Goal: Information Seeking & Learning: Learn about a topic

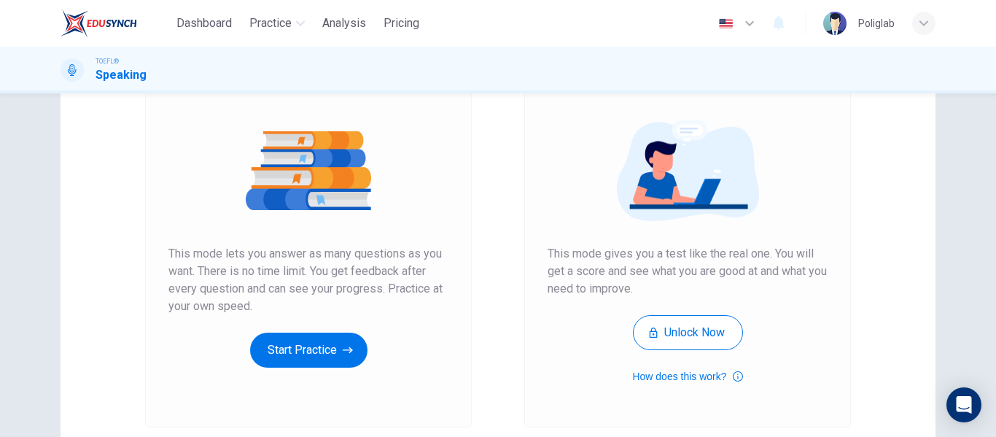
scroll to position [141, 0]
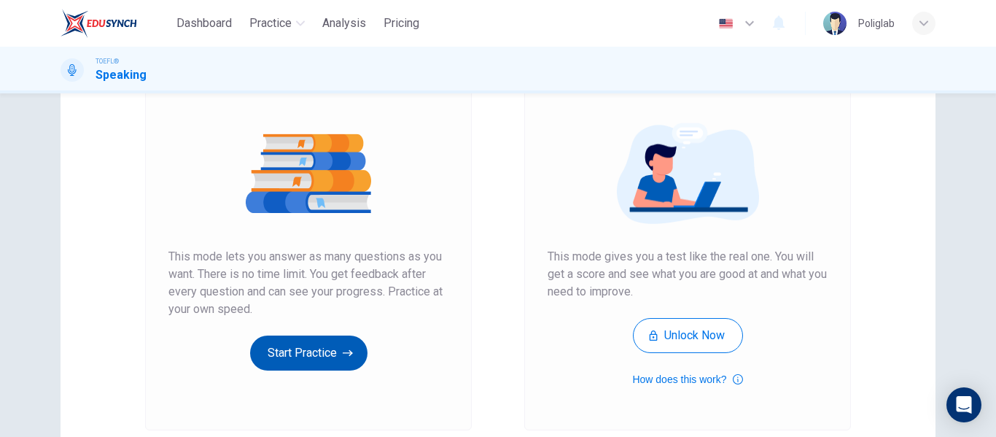
click at [304, 350] on button "Start Practice" at bounding box center [308, 352] width 117 height 35
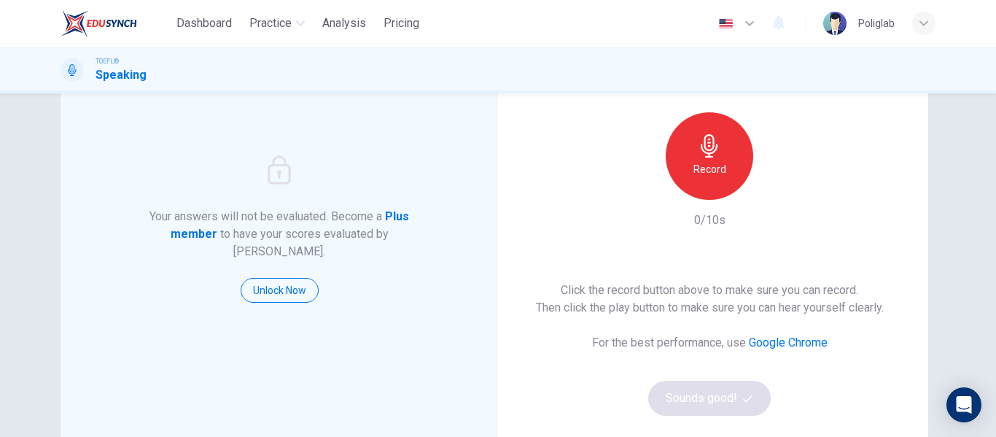
scroll to position [110, 0]
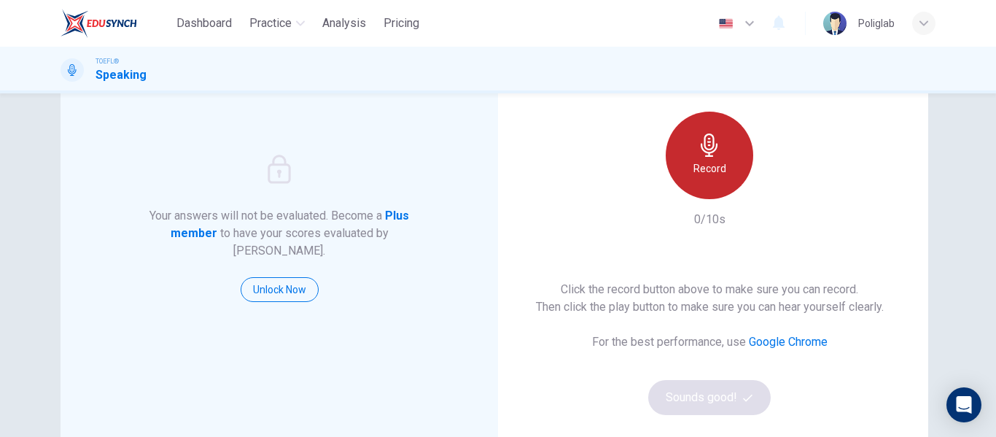
click at [707, 145] on icon "button" at bounding box center [709, 144] width 17 height 23
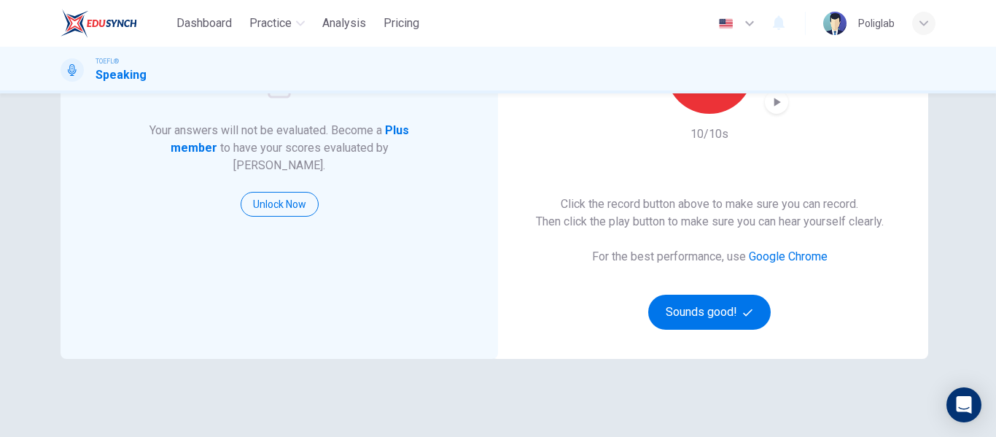
scroll to position [197, 0]
click at [725, 306] on button "Sounds good!" at bounding box center [709, 310] width 122 height 35
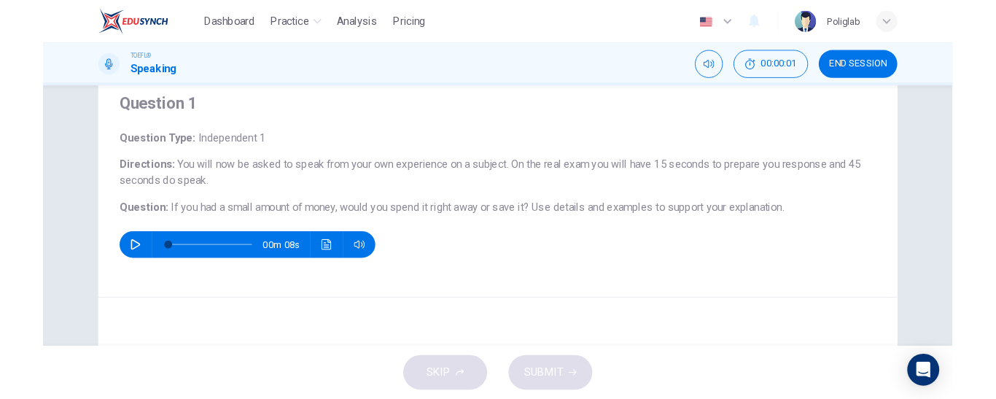
scroll to position [51, 0]
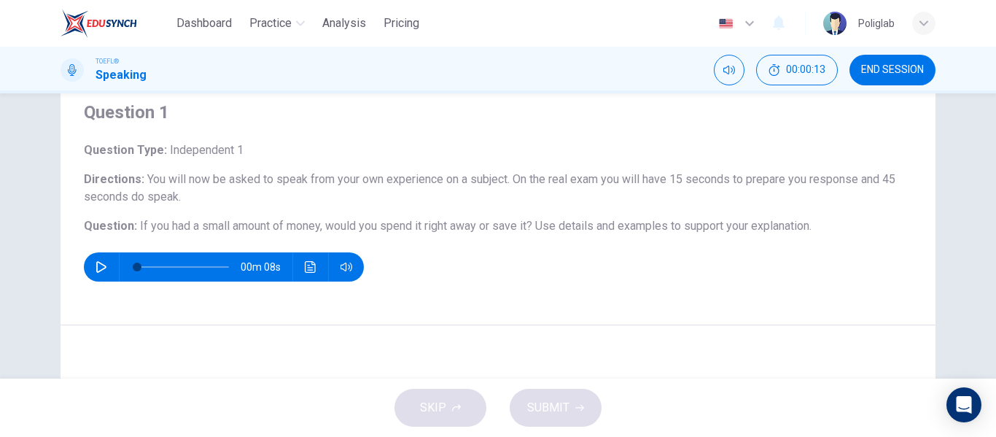
click at [98, 263] on icon "button" at bounding box center [101, 267] width 10 height 12
click at [98, 264] on icon "button" at bounding box center [101, 266] width 8 height 9
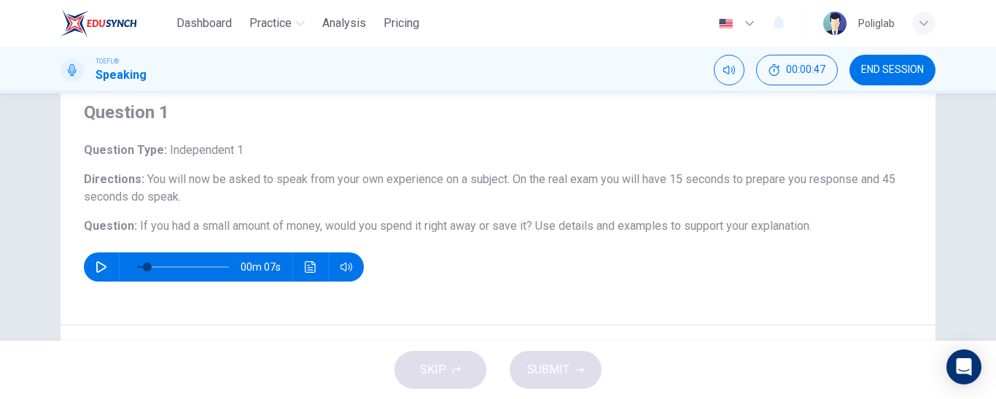
click at [100, 265] on icon "button" at bounding box center [101, 267] width 12 height 12
drag, startPoint x: 165, startPoint y: 265, endPoint x: 117, endPoint y: 262, distance: 48.9
click at [117, 262] on div "00m 08s" at bounding box center [224, 266] width 280 height 29
click at [98, 267] on icon "button" at bounding box center [101, 267] width 12 height 12
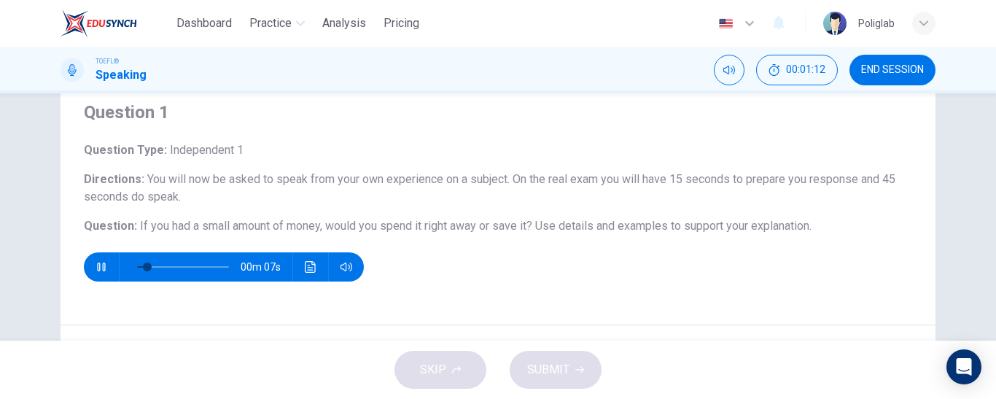
click at [98, 267] on icon "button" at bounding box center [101, 266] width 8 height 9
drag, startPoint x: 143, startPoint y: 265, endPoint x: 133, endPoint y: 268, distance: 10.4
click at [133, 268] on span at bounding box center [137, 266] width 9 height 9
click at [99, 270] on icon "button" at bounding box center [101, 267] width 10 height 12
type input "0"
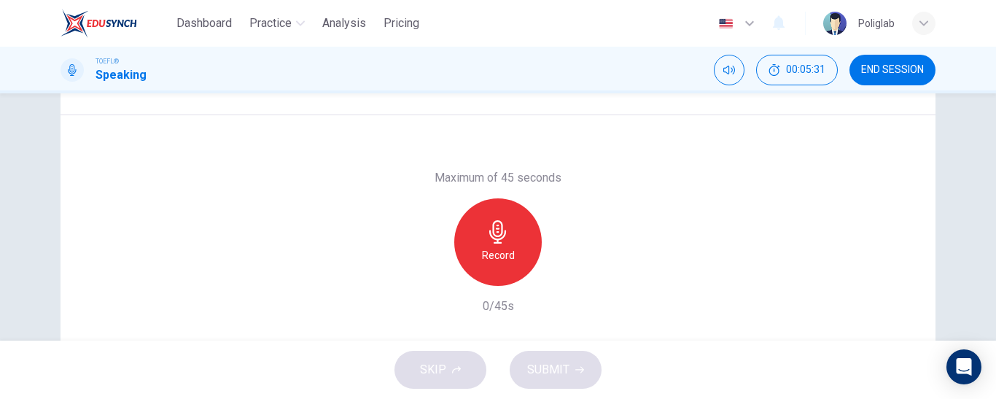
scroll to position [292, 0]
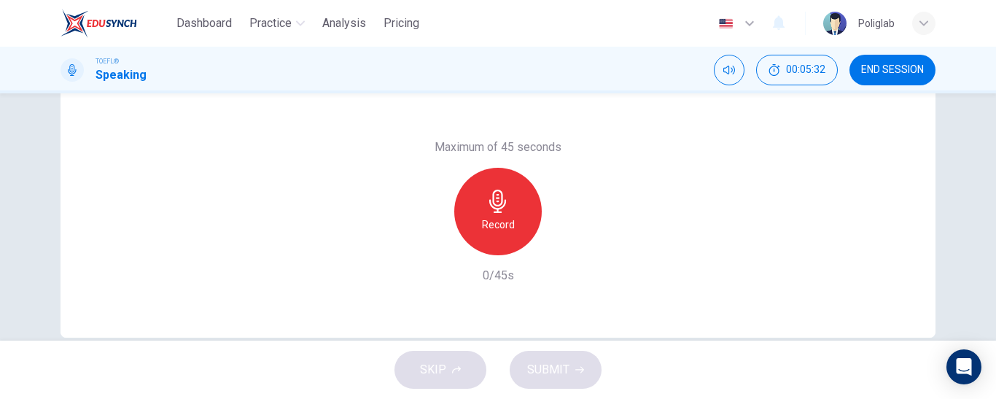
click at [494, 202] on icon "button" at bounding box center [497, 201] width 23 height 23
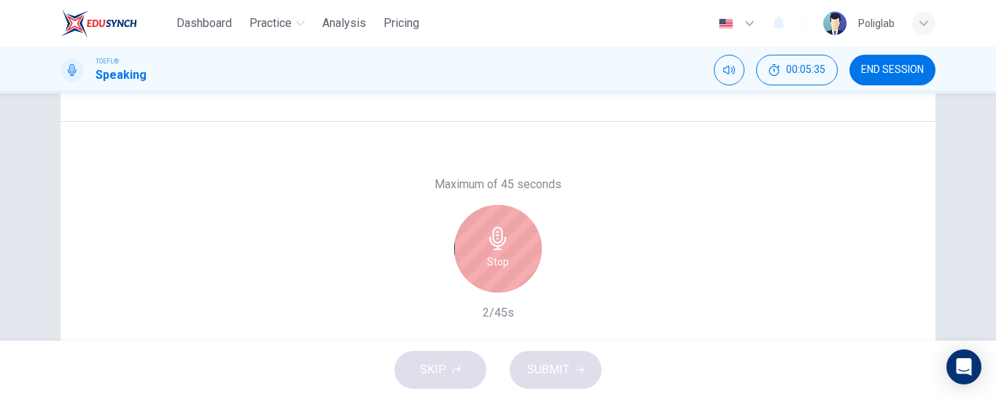
scroll to position [250, 0]
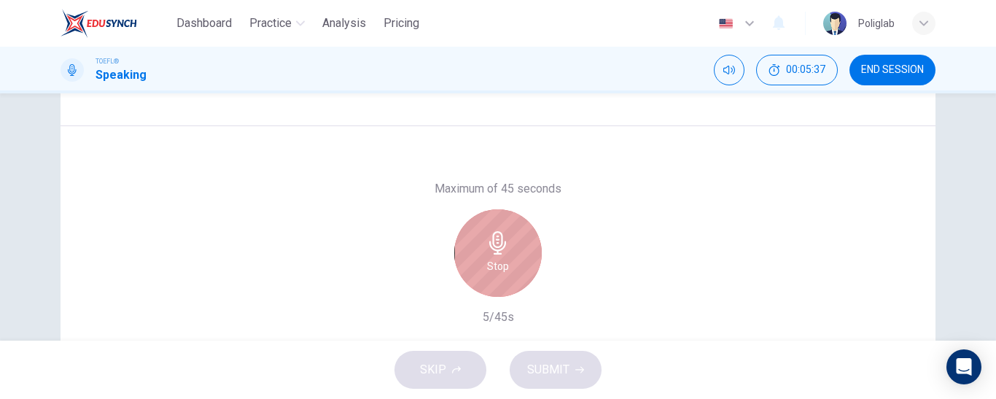
click at [494, 252] on icon "button" at bounding box center [497, 242] width 17 height 23
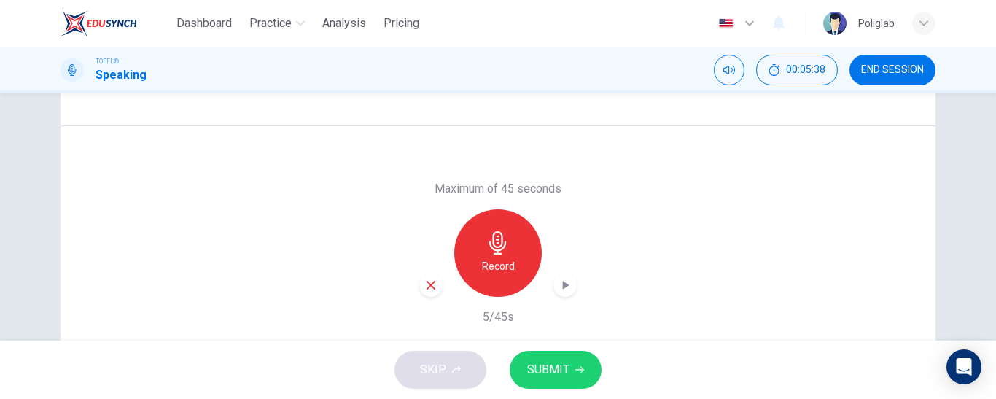
scroll to position [318, 0]
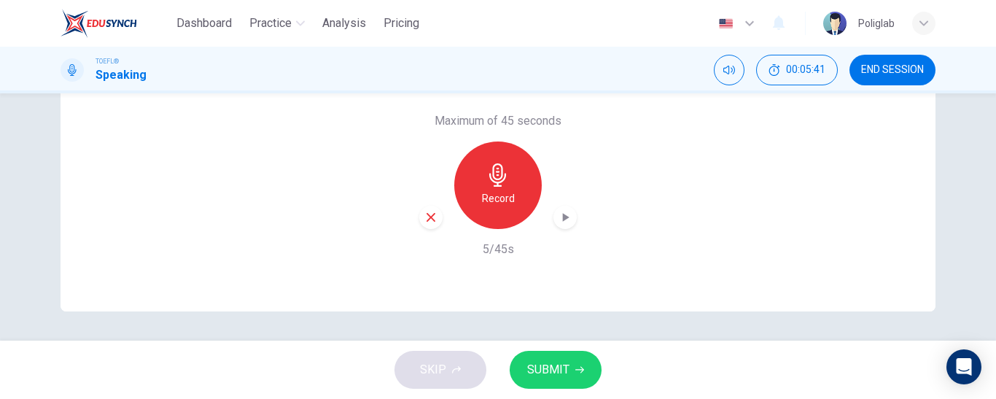
click at [554, 368] on span "SUBMIT" at bounding box center [548, 369] width 42 height 20
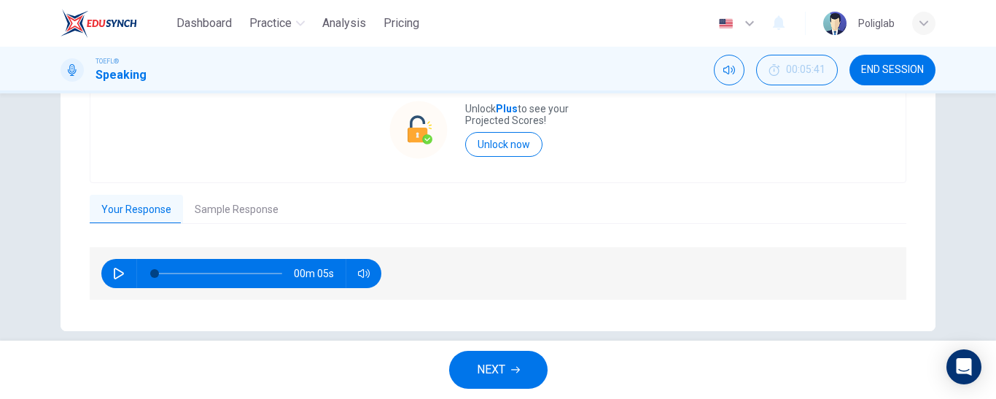
scroll to position [346, 0]
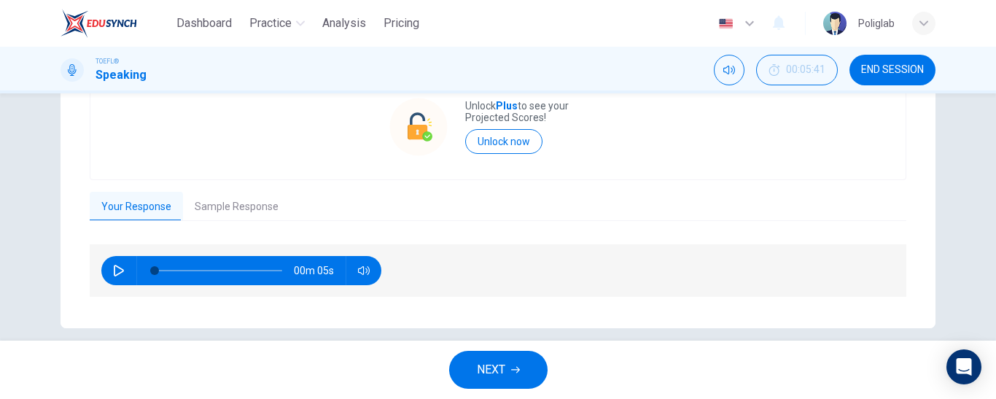
click at [478, 368] on span "NEXT" at bounding box center [491, 369] width 28 height 20
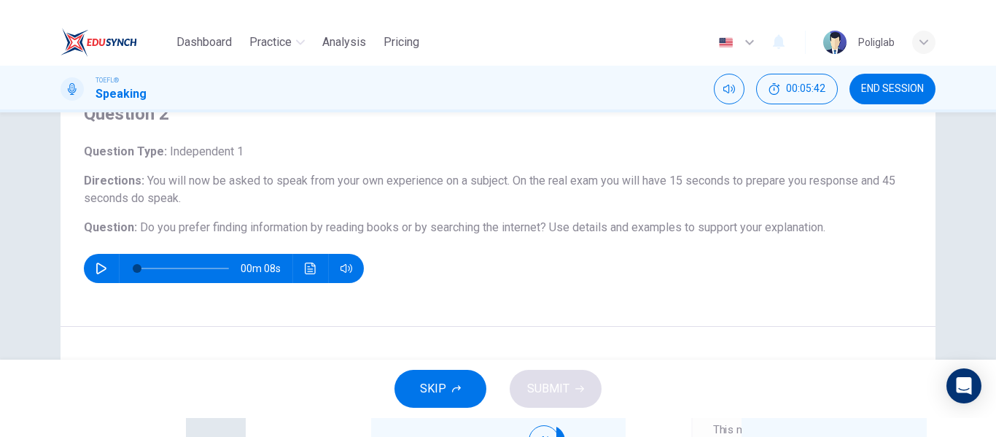
scroll to position [69, 0]
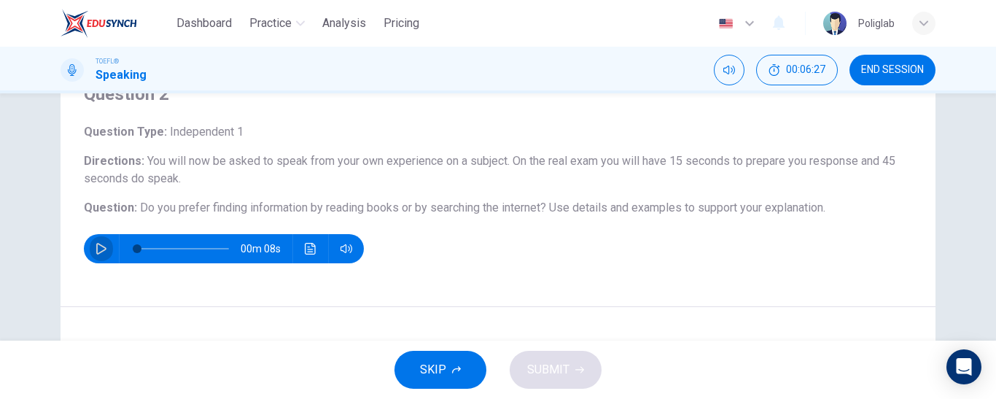
click at [96, 252] on icon "button" at bounding box center [101, 249] width 10 height 12
type input "0"
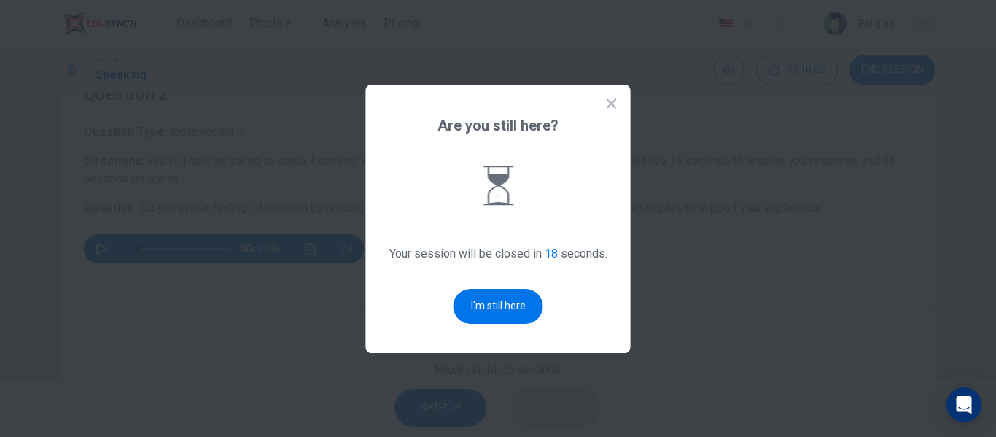
click at [611, 113] on div "Are you still here? Your session will be closed in 18 seconds. I'm still here" at bounding box center [498, 219] width 265 height 268
